Goal: Navigation & Orientation: Understand site structure

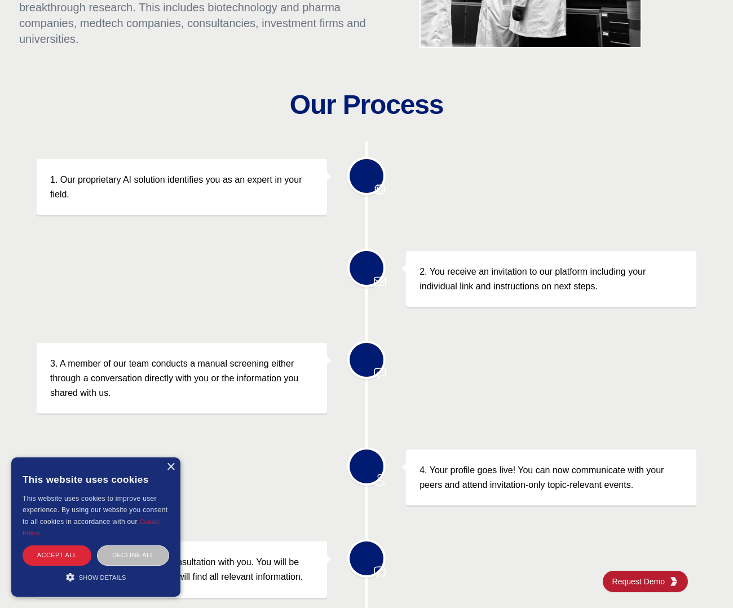
scroll to position [296, 0]
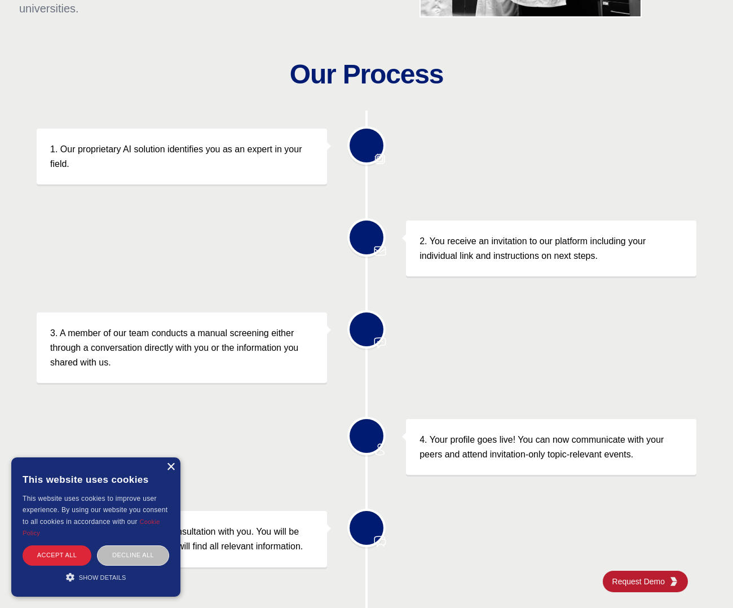
click at [172, 466] on div "×" at bounding box center [170, 467] width 8 height 8
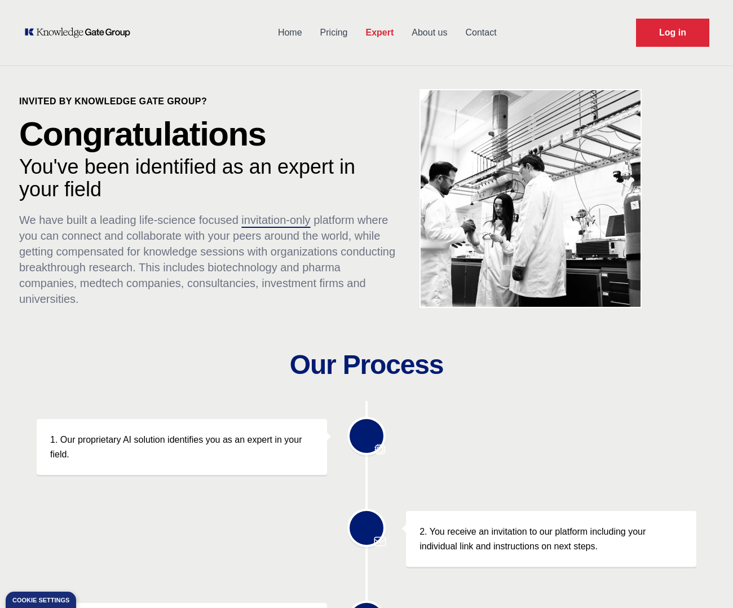
scroll to position [0, 0]
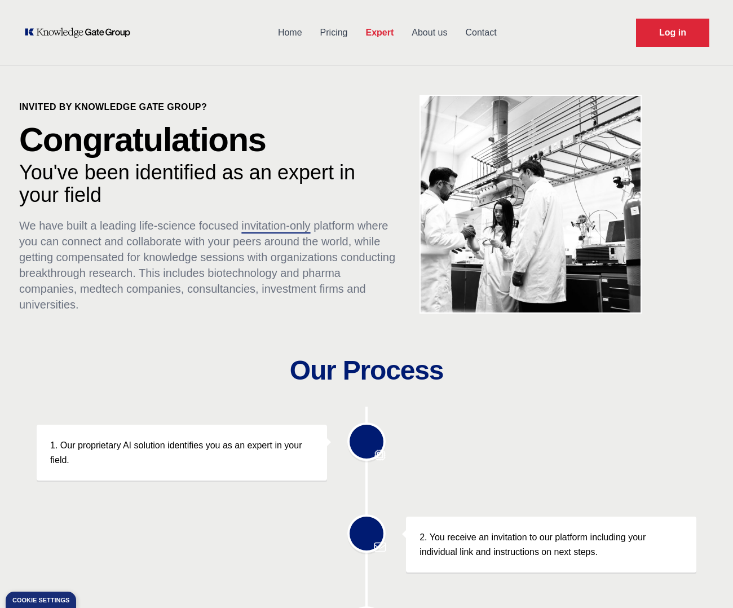
click at [338, 34] on link "Pricing" at bounding box center [334, 32] width 46 height 29
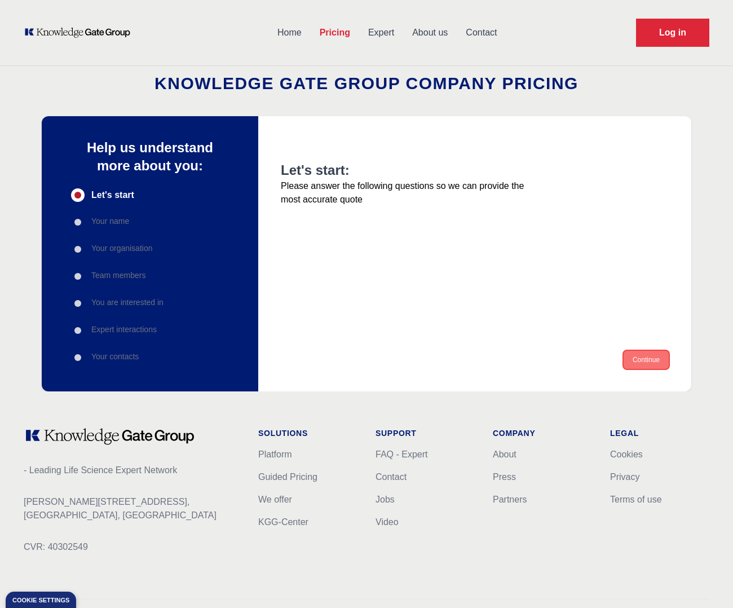
click at [667, 362] on button "Continue" at bounding box center [646, 360] width 45 height 18
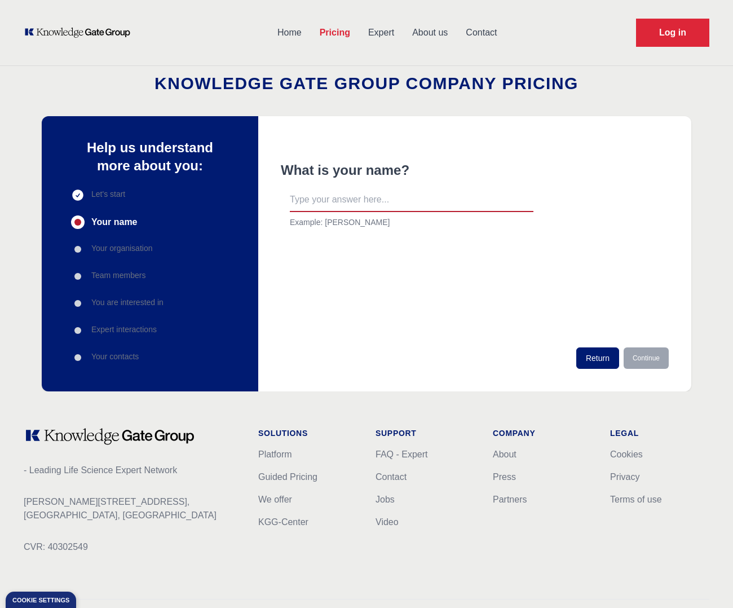
click at [391, 37] on link "Expert" at bounding box center [381, 32] width 44 height 29
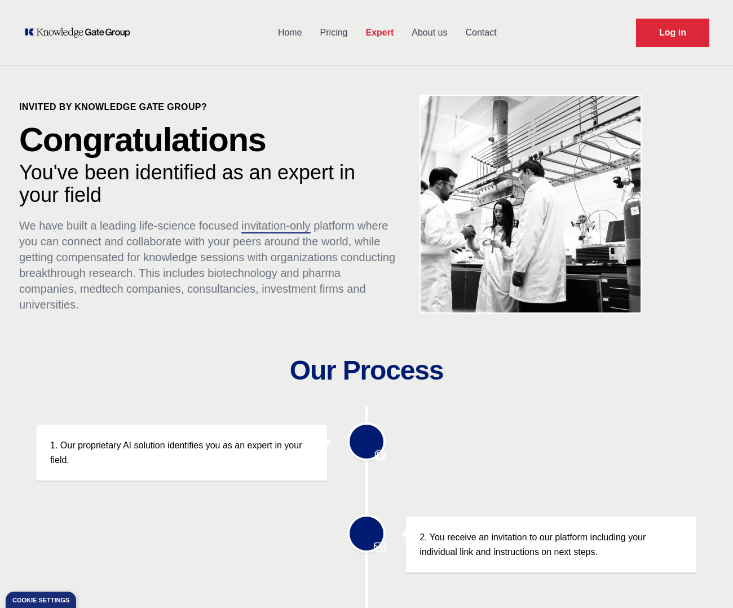
click at [427, 33] on link "About us" at bounding box center [430, 32] width 54 height 29
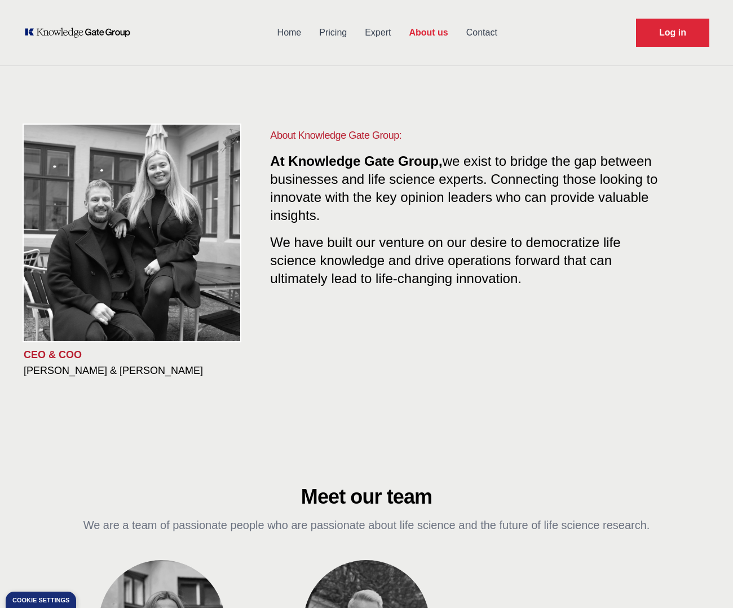
click at [394, 33] on link "Expert" at bounding box center [378, 32] width 44 height 29
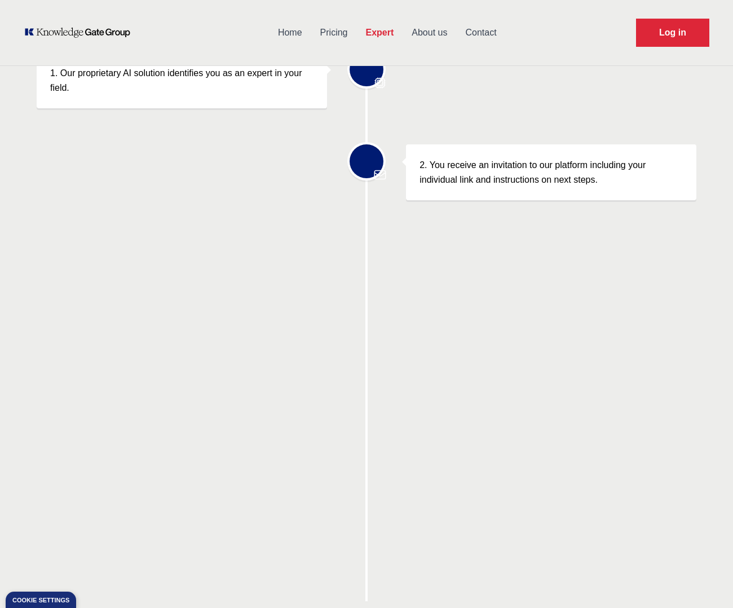
scroll to position [381, 0]
